Goal: Navigation & Orientation: Find specific page/section

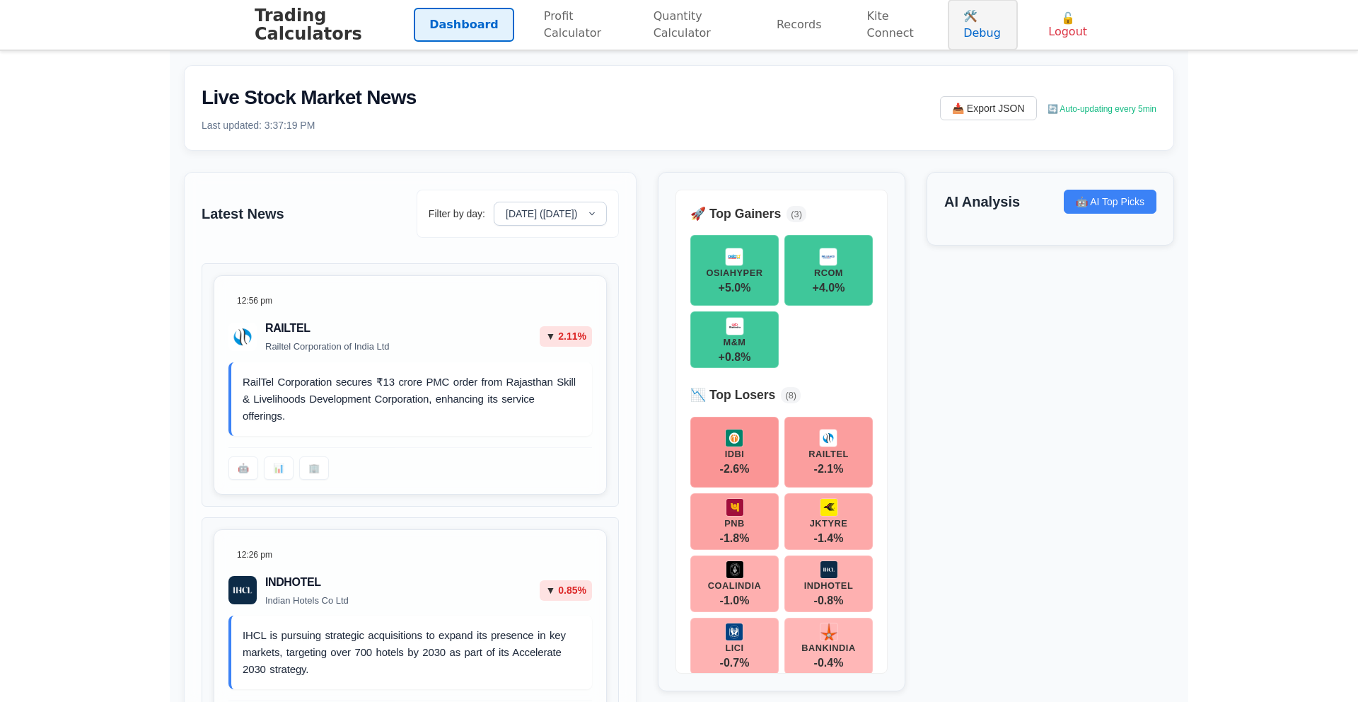
click at [975, 34] on link "🛠️ Debug" at bounding box center [983, 24] width 70 height 51
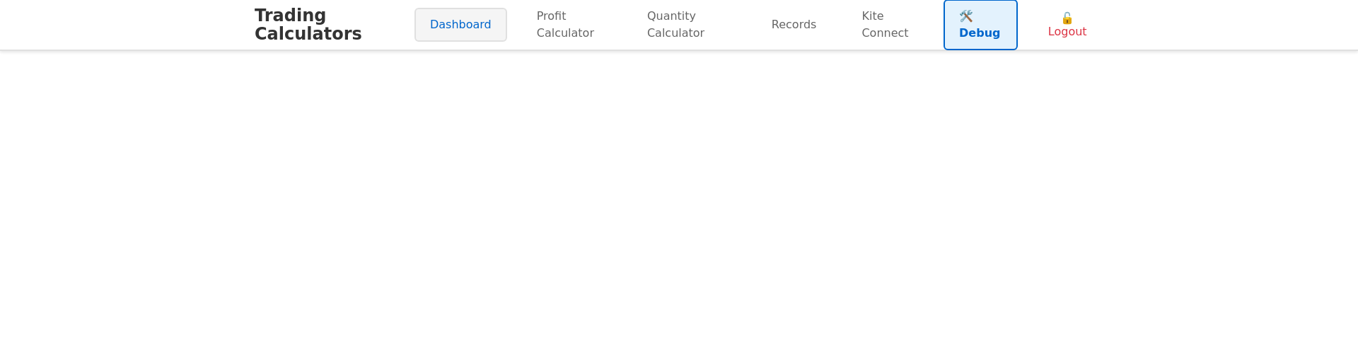
click at [441, 30] on link "Dashboard" at bounding box center [461, 25] width 93 height 34
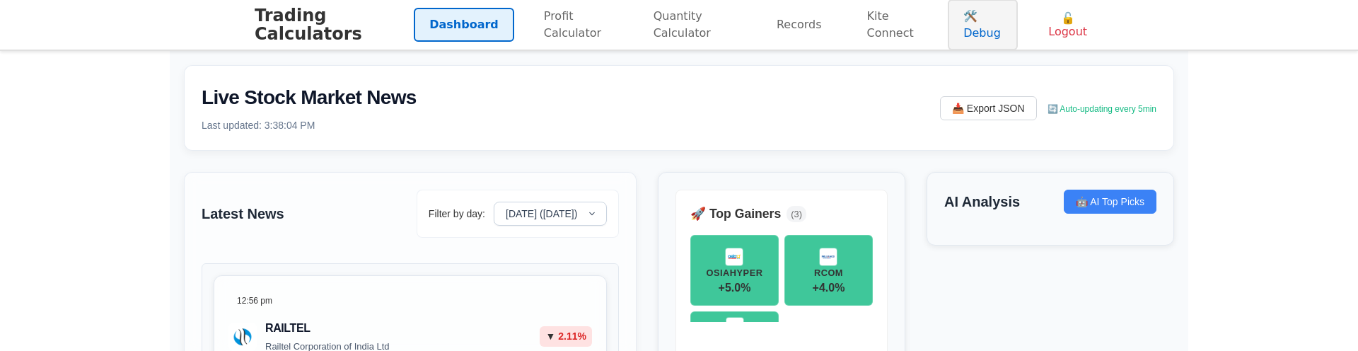
click at [988, 35] on link "🛠️ Debug" at bounding box center [983, 24] width 70 height 51
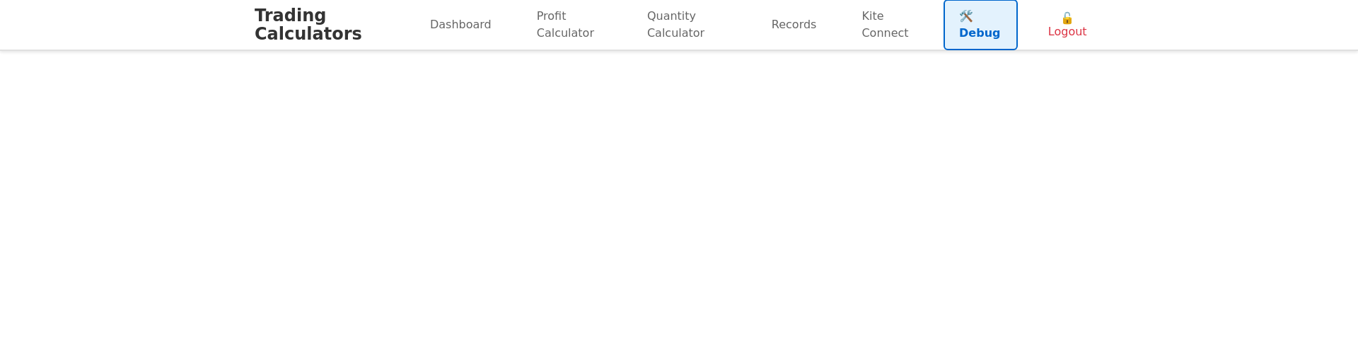
scroll to position [1, 0]
click at [427, 34] on link "Dashboard" at bounding box center [461, 25] width 93 height 34
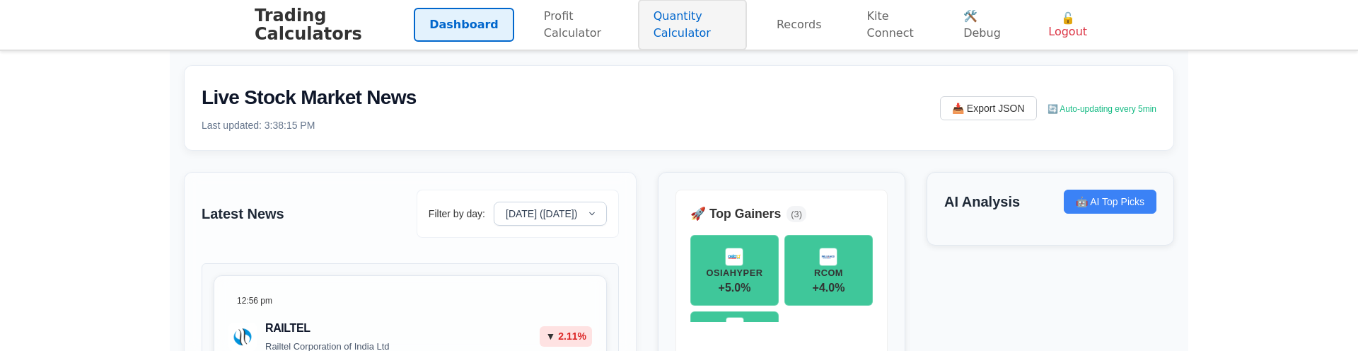
click at [652, 33] on link "Quantity Calculator" at bounding box center [692, 24] width 109 height 51
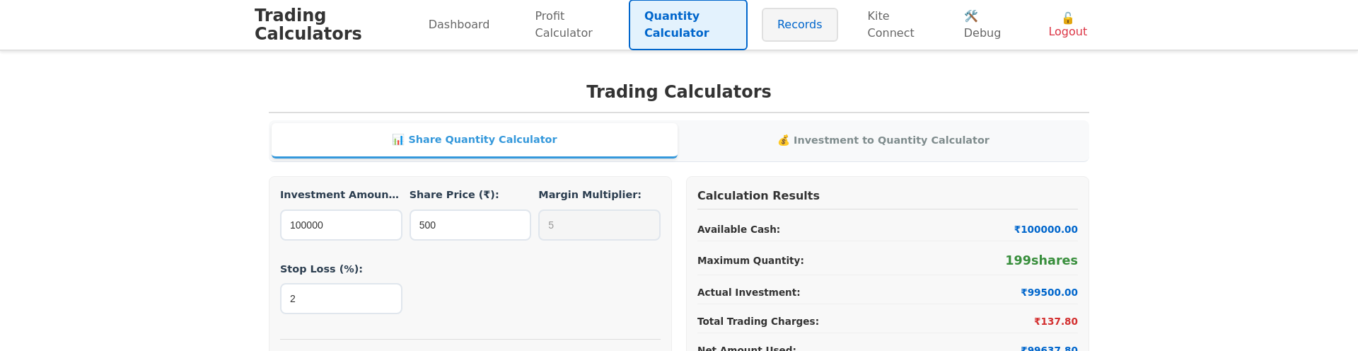
click at [775, 30] on link "Records" at bounding box center [800, 25] width 76 height 34
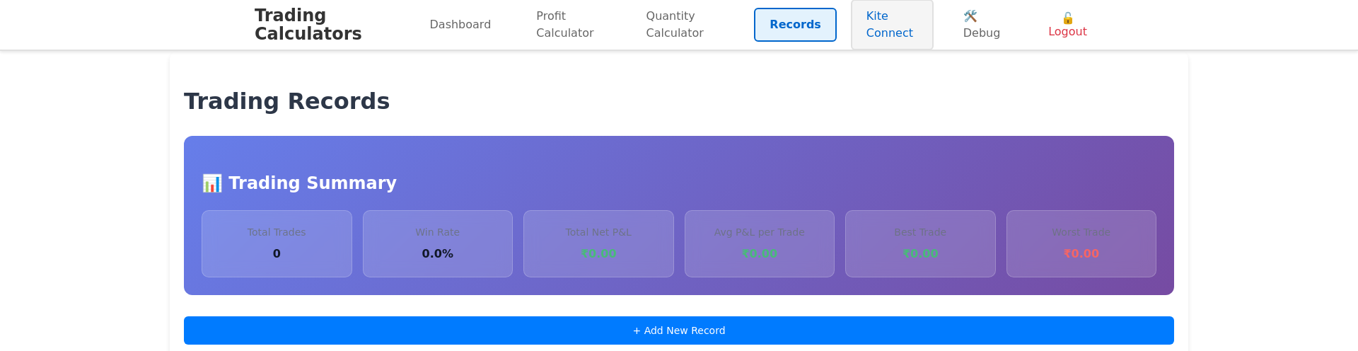
click at [878, 28] on link "Kite Connect" at bounding box center [892, 24] width 83 height 51
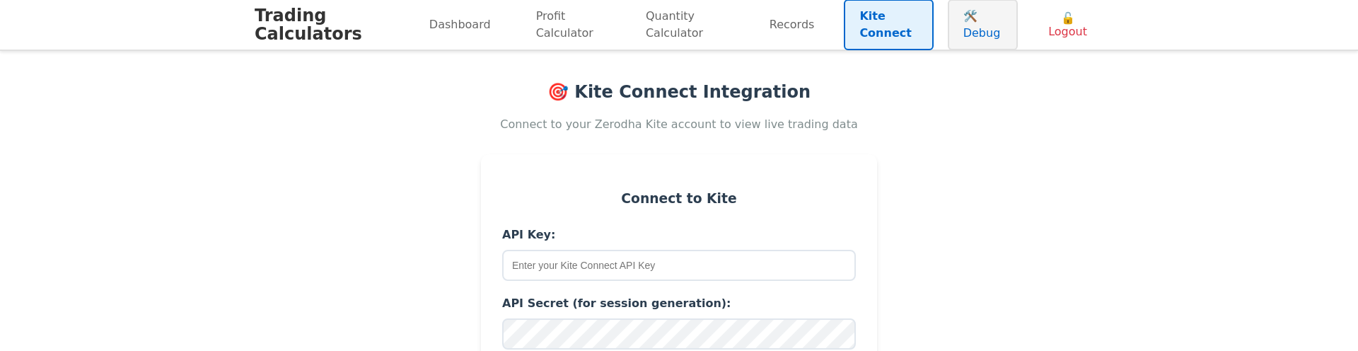
click at [959, 20] on link "🛠️ Debug" at bounding box center [983, 24] width 70 height 51
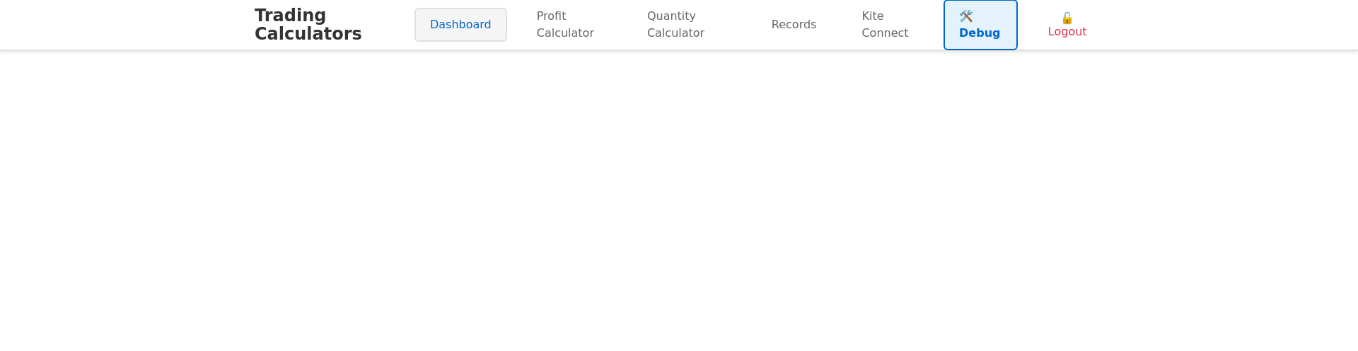
drag, startPoint x: 396, startPoint y: 35, endPoint x: 434, endPoint y: 27, distance: 38.4
click at [396, 35] on h1 "Trading Calculators" at bounding box center [335, 24] width 160 height 37
click at [434, 27] on link "Dashboard" at bounding box center [461, 25] width 93 height 34
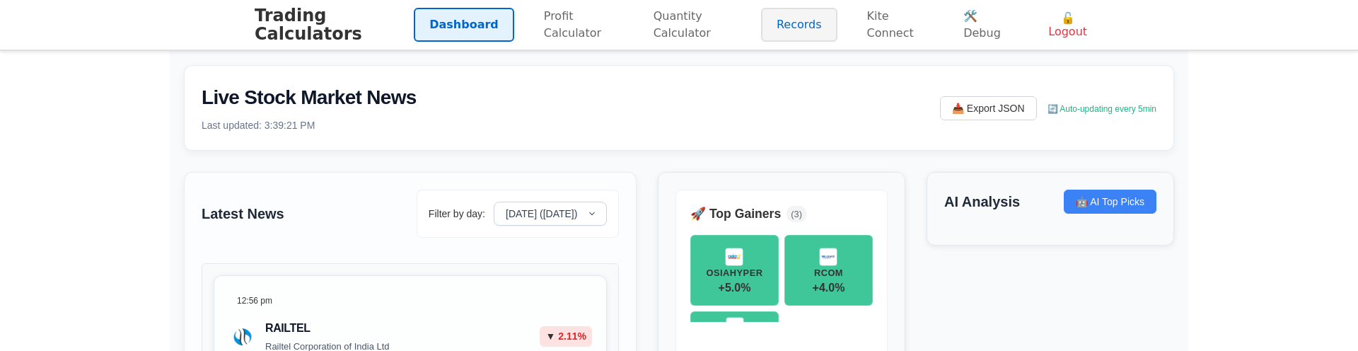
click at [804, 33] on link "Records" at bounding box center [799, 25] width 76 height 34
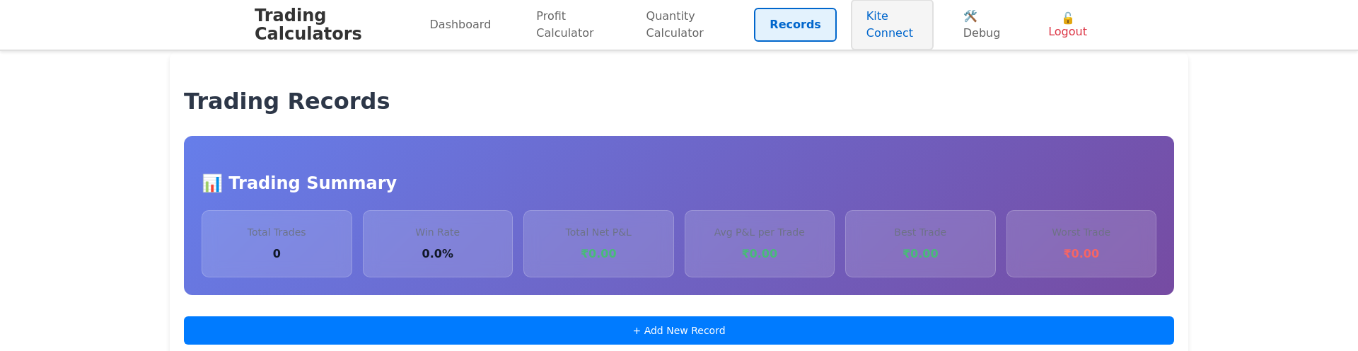
click at [866, 26] on link "Kite Connect" at bounding box center [892, 24] width 83 height 51
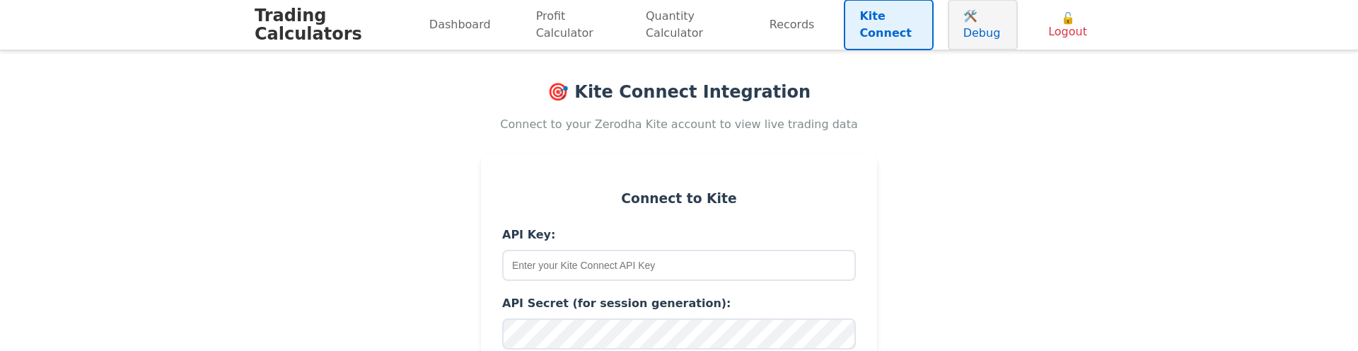
click at [968, 25] on link "🛠️ Debug" at bounding box center [983, 24] width 70 height 51
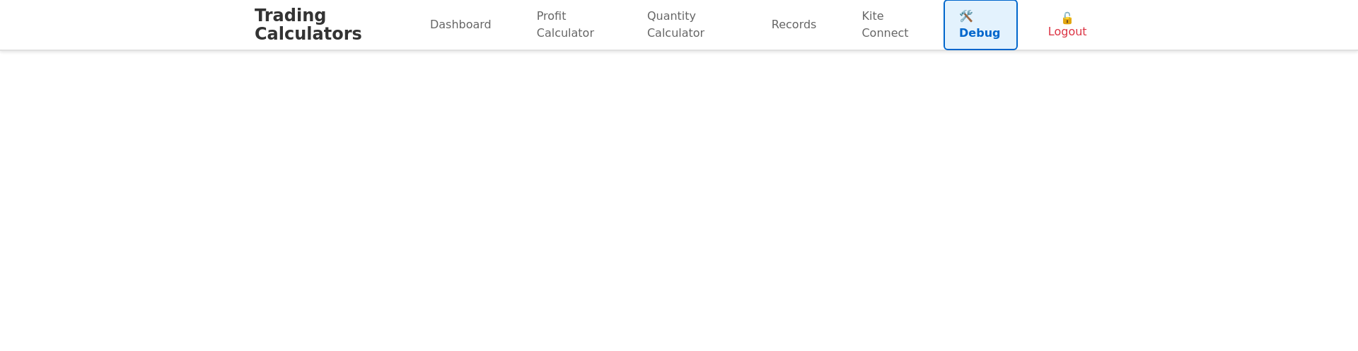
scroll to position [1, 0]
click at [586, 279] on main at bounding box center [679, 200] width 1358 height 301
click at [417, 33] on link "Dashboard" at bounding box center [461, 25] width 93 height 34
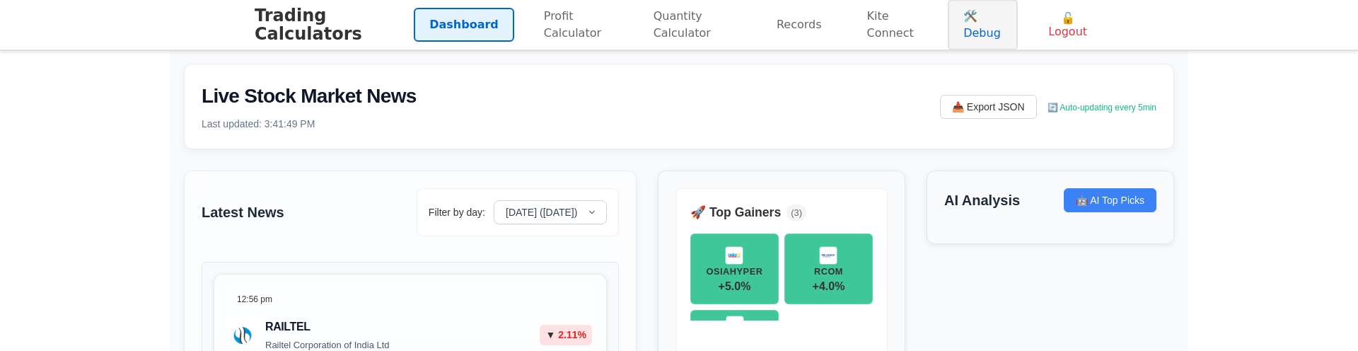
click at [963, 24] on link "🛠️ Debug" at bounding box center [983, 24] width 70 height 51
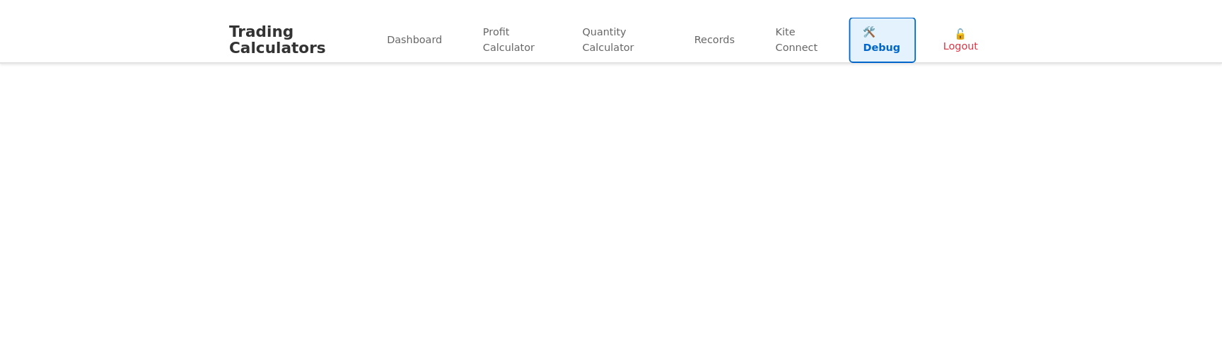
scroll to position [1, 0]
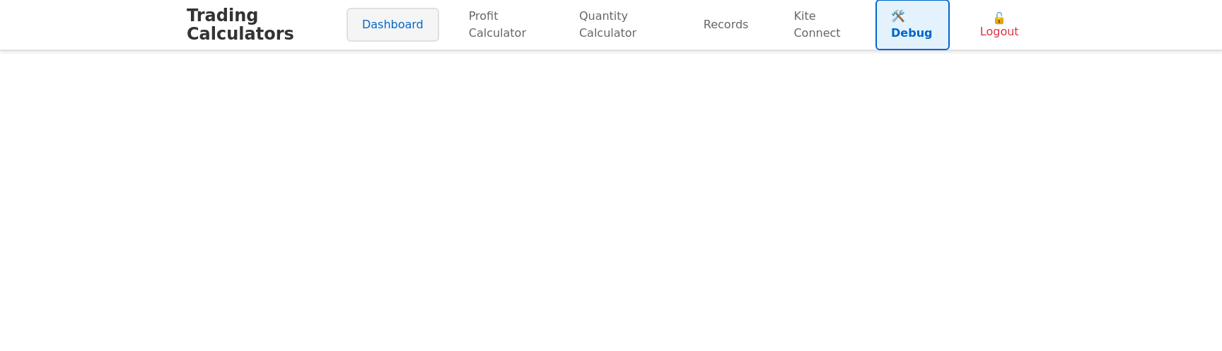
click at [352, 25] on link "Dashboard" at bounding box center [393, 25] width 93 height 34
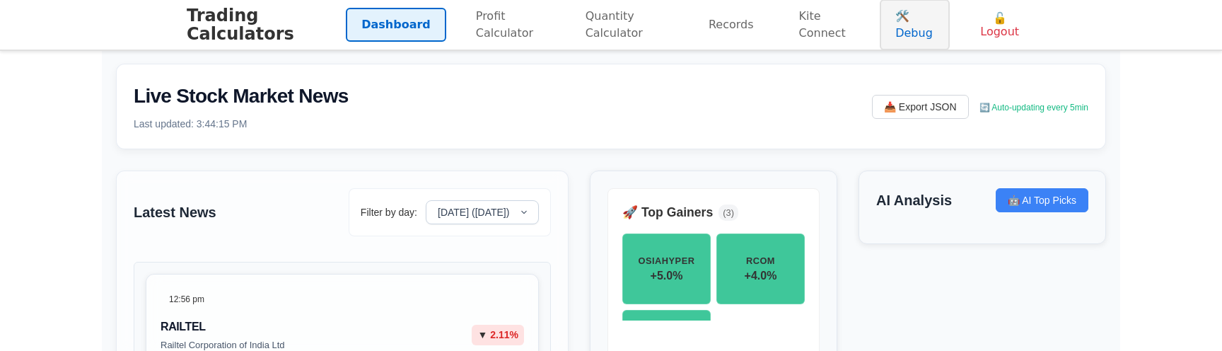
click at [902, 29] on link "🛠️ Debug" at bounding box center [915, 24] width 70 height 51
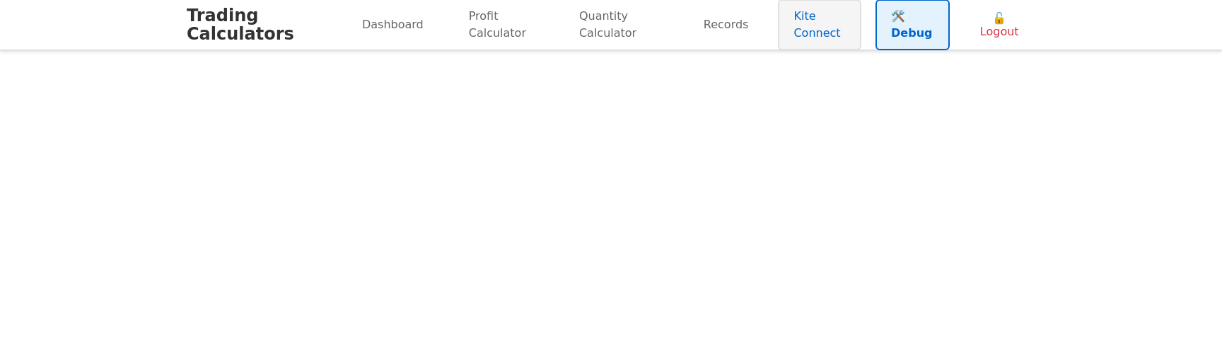
click at [814, 35] on link "Kite Connect" at bounding box center [819, 24] width 83 height 51
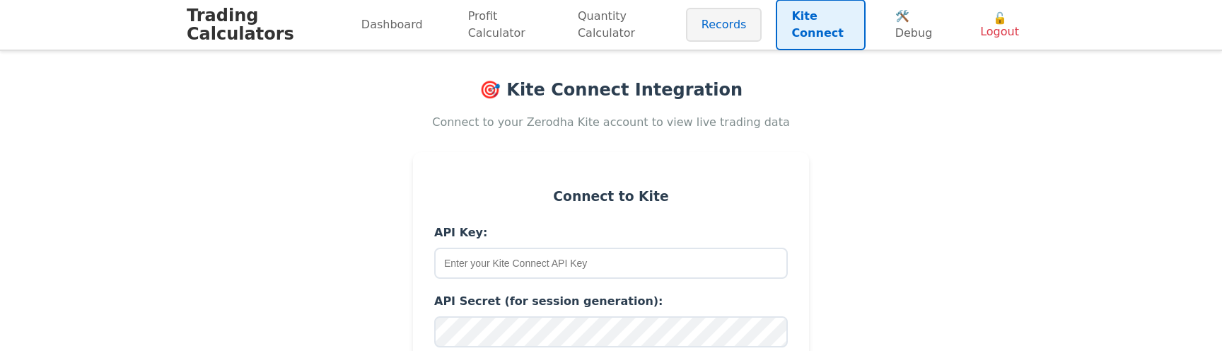
click at [736, 28] on link "Records" at bounding box center [724, 25] width 76 height 34
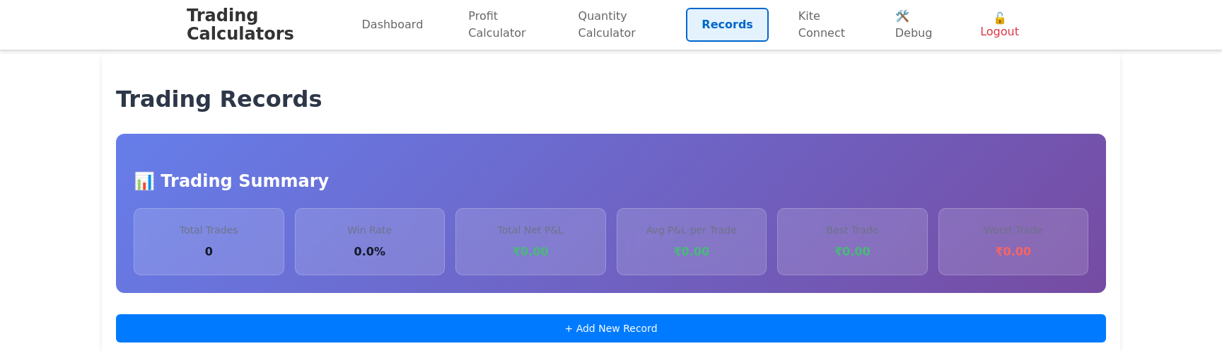
scroll to position [4, 0]
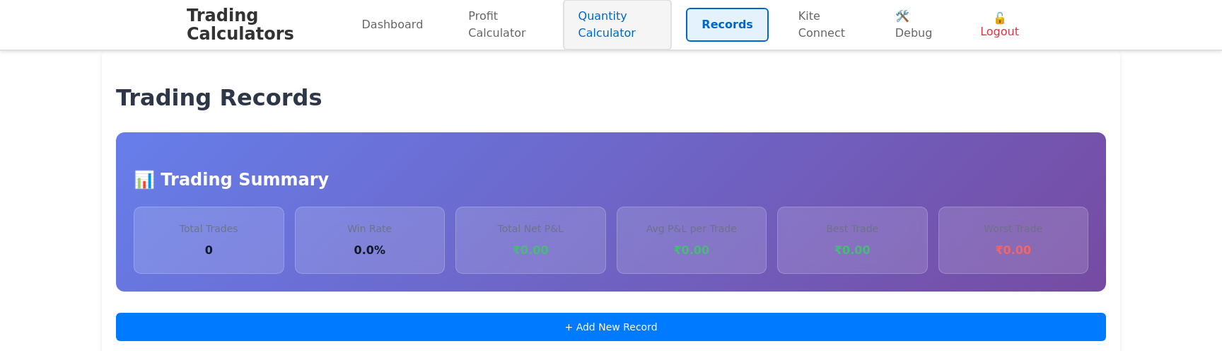
click at [592, 19] on link "Quantity Calculator" at bounding box center [618, 24] width 110 height 51
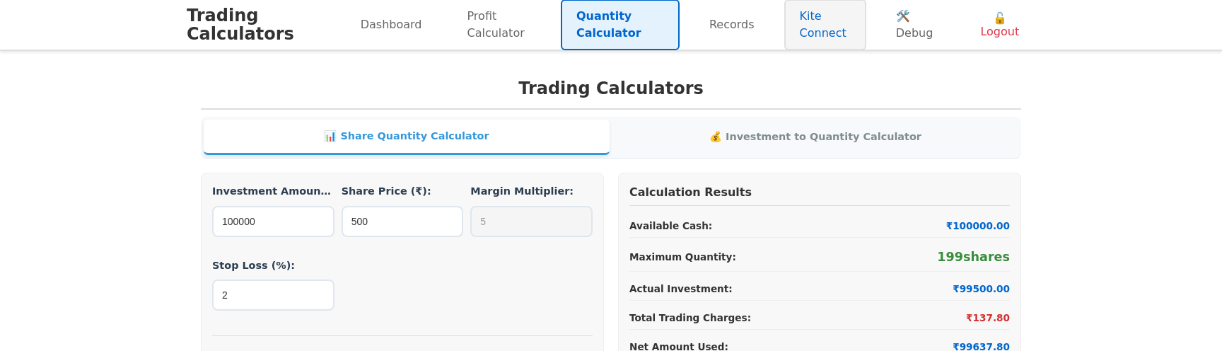
click at [826, 27] on link "Kite Connect" at bounding box center [826, 24] width 82 height 51
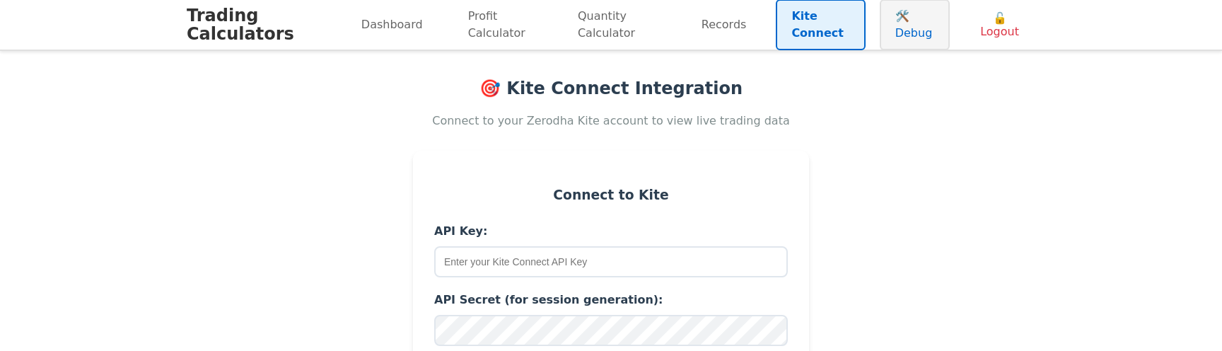
click at [880, 23] on link "🛠️ Debug" at bounding box center [915, 24] width 70 height 51
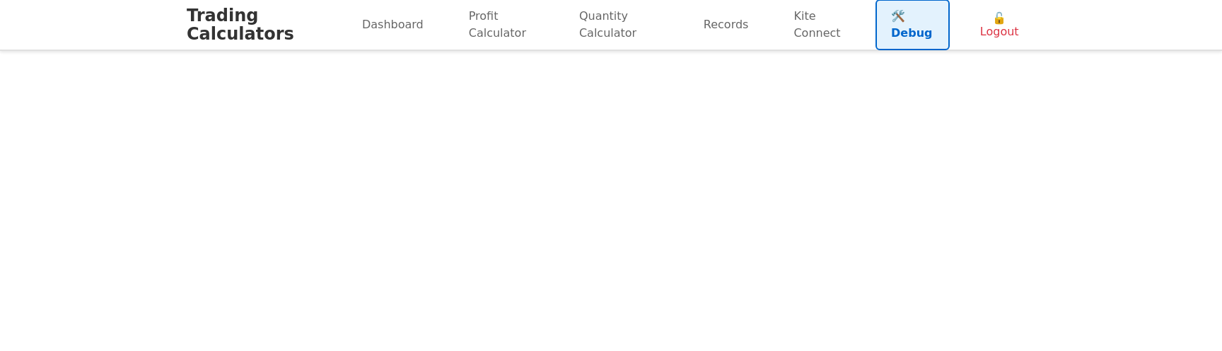
click at [876, 23] on link "🛠️ Debug" at bounding box center [913, 24] width 74 height 51
click at [715, 25] on link "Records" at bounding box center [726, 25] width 76 height 34
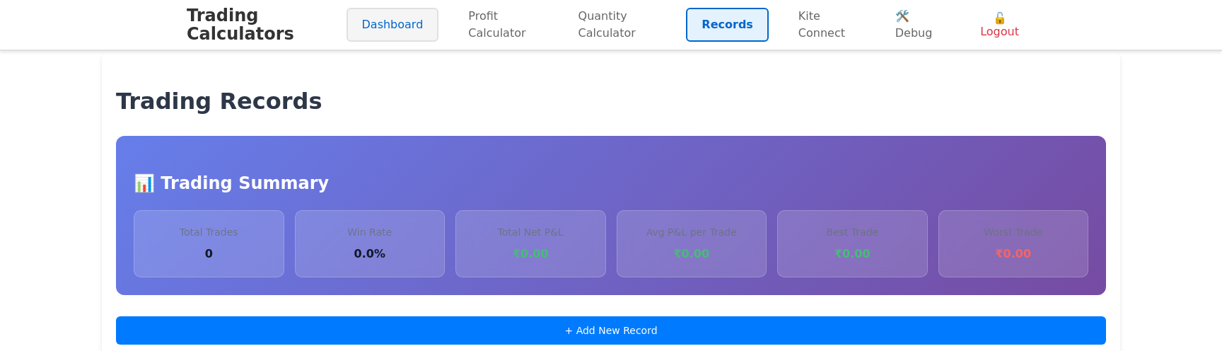
click at [402, 28] on link "Dashboard" at bounding box center [393, 25] width 93 height 34
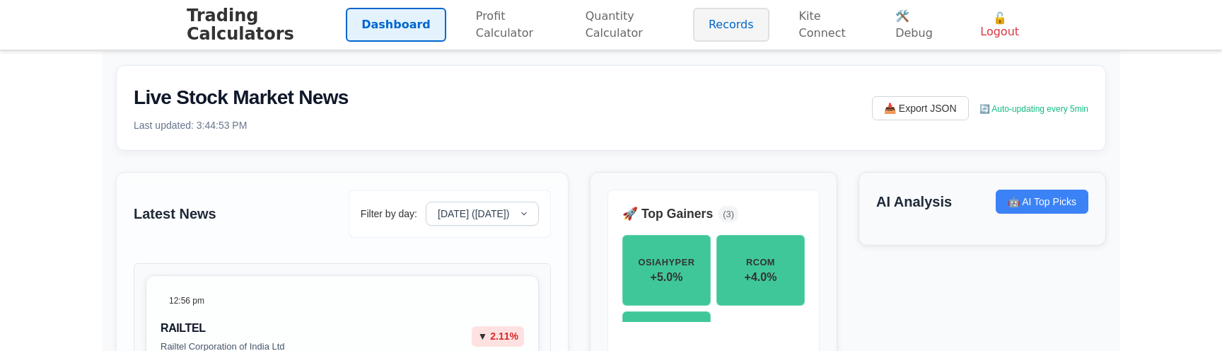
click at [753, 25] on link "Records" at bounding box center [731, 25] width 76 height 34
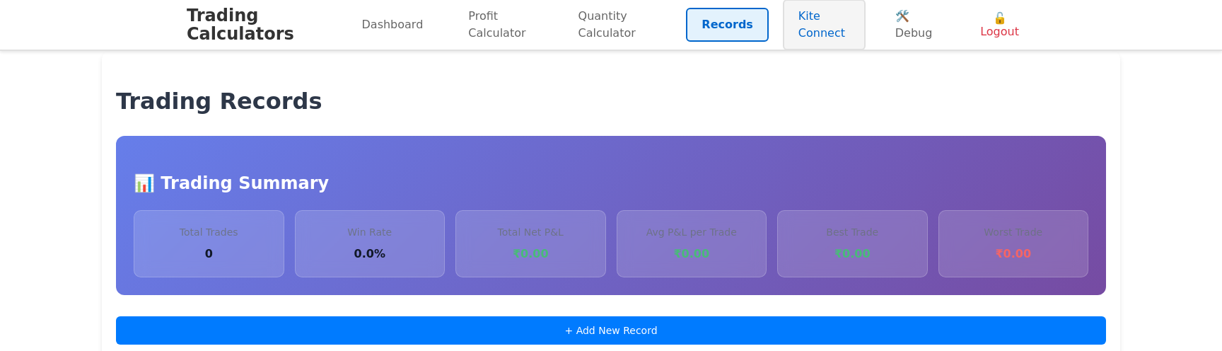
click at [789, 24] on link "Kite Connect" at bounding box center [824, 24] width 83 height 51
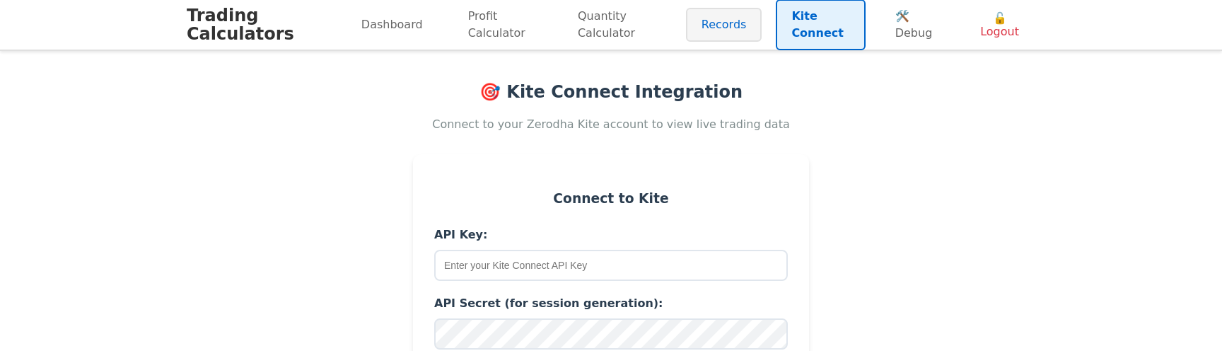
click at [729, 24] on link "Records" at bounding box center [724, 25] width 76 height 34
